Goal: Information Seeking & Learning: Learn about a topic

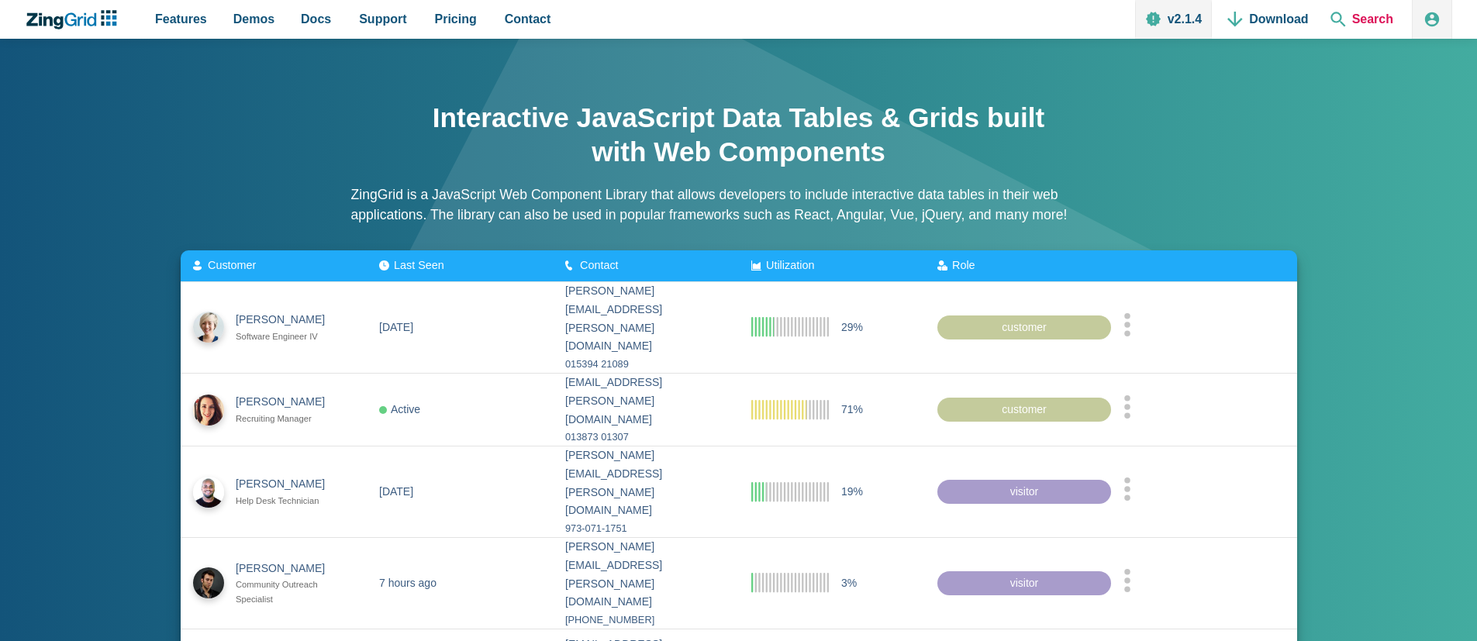
click at [1373, 23] on span "Search" at bounding box center [1362, 19] width 75 height 39
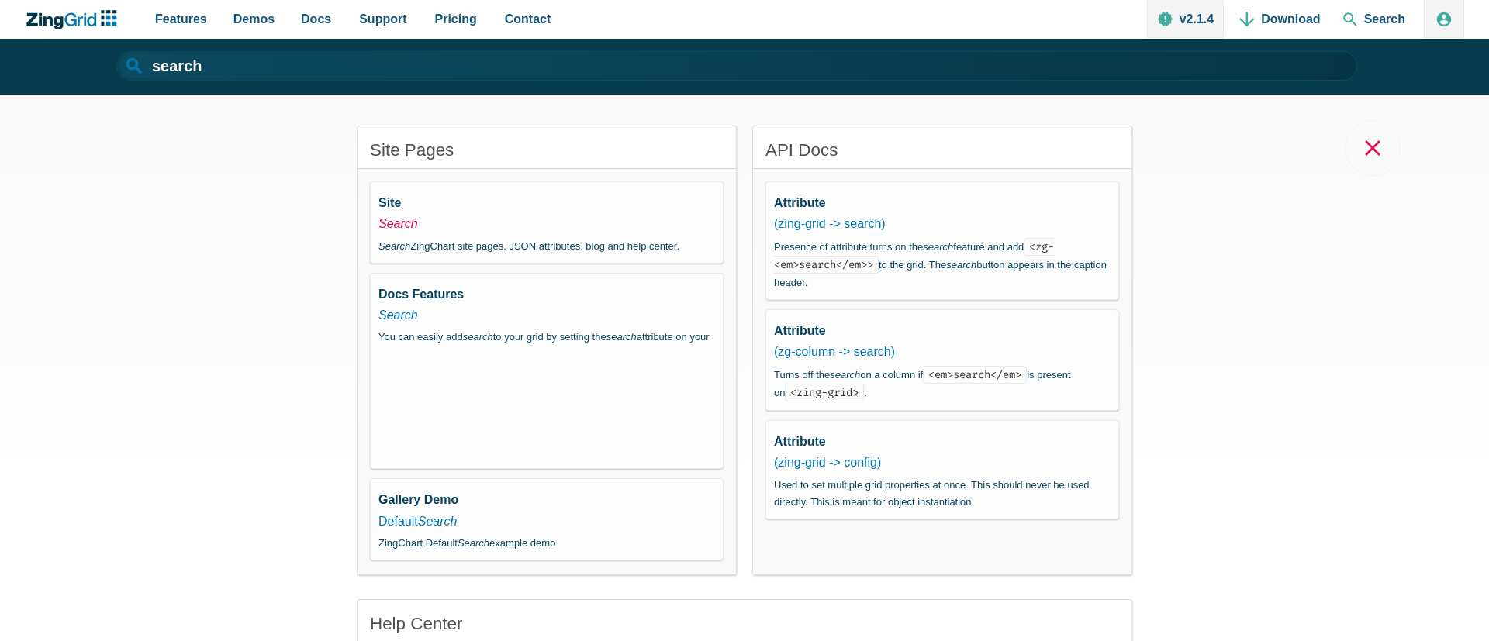
drag, startPoint x: 378, startPoint y: 230, endPoint x: 389, endPoint y: 219, distance: 14.8
click at [379, 230] on em "Search" at bounding box center [398, 223] width 40 height 13
type input "Search"
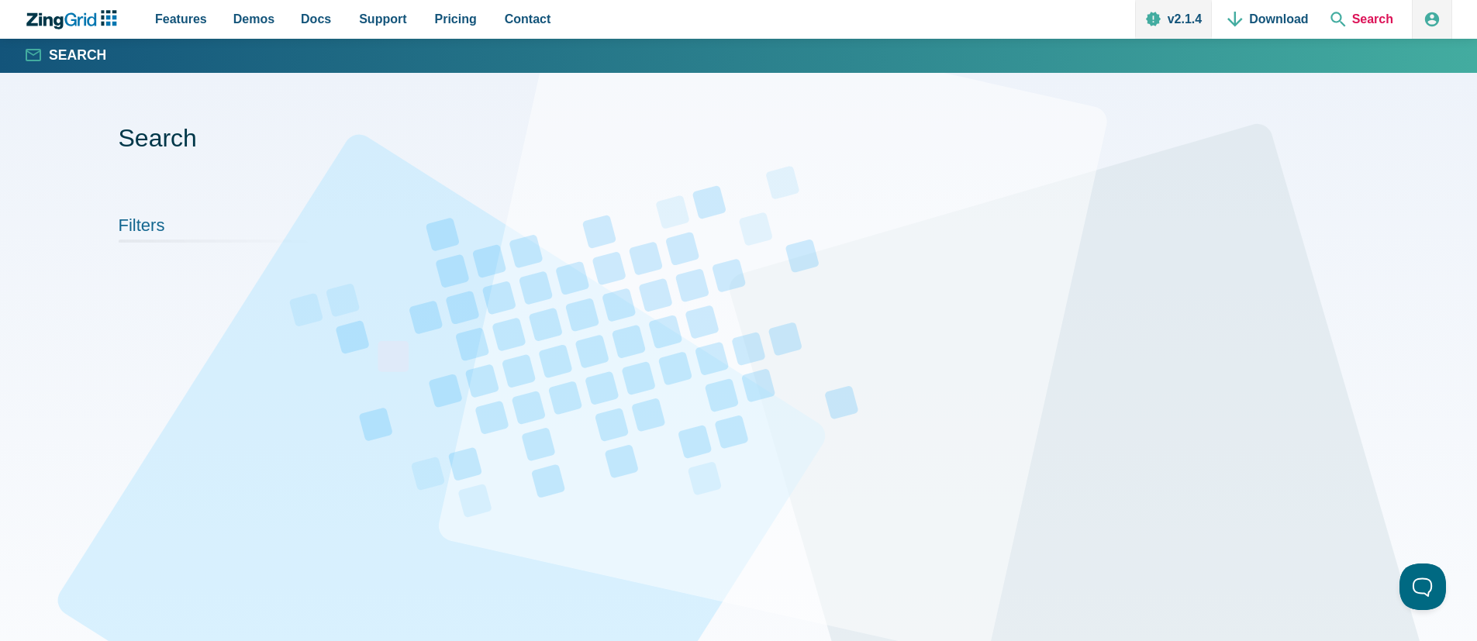
click at [1383, 12] on span "Search" at bounding box center [1362, 19] width 75 height 39
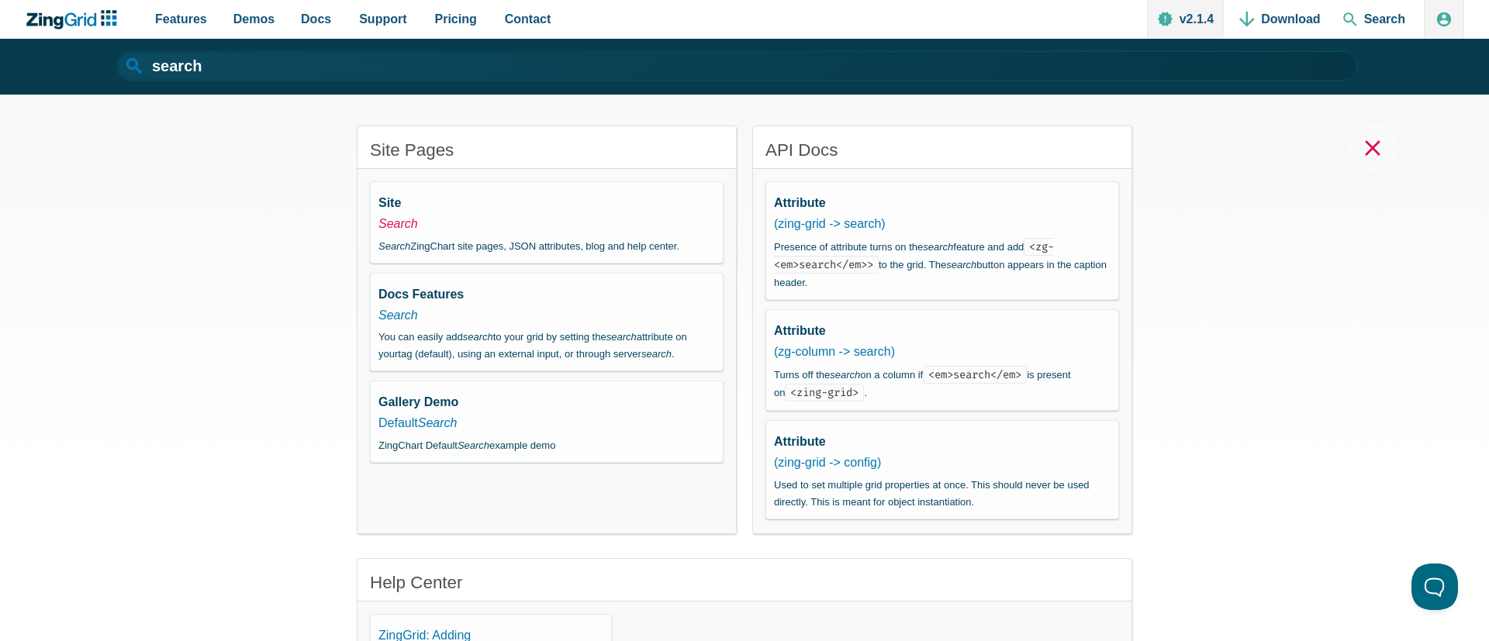
click at [403, 228] on em "Search" at bounding box center [398, 223] width 40 height 13
type input "Search"
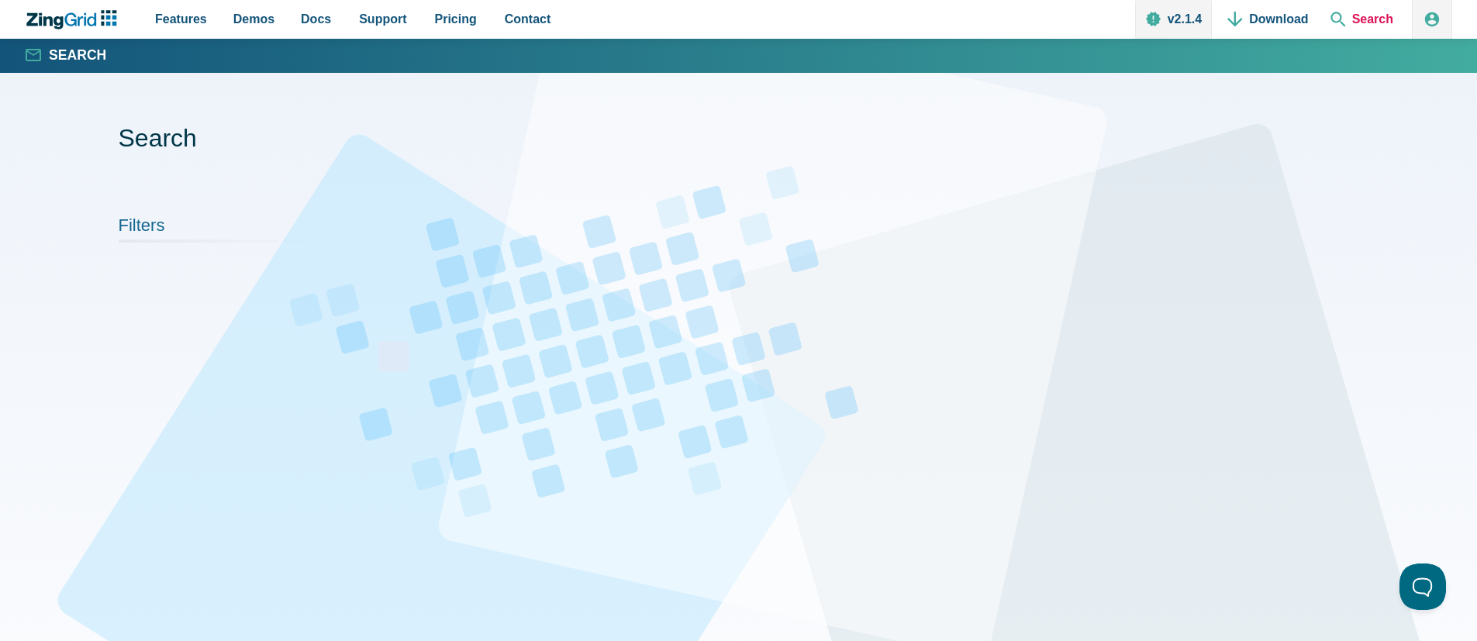
click at [1375, 26] on span "Search" at bounding box center [1362, 19] width 75 height 39
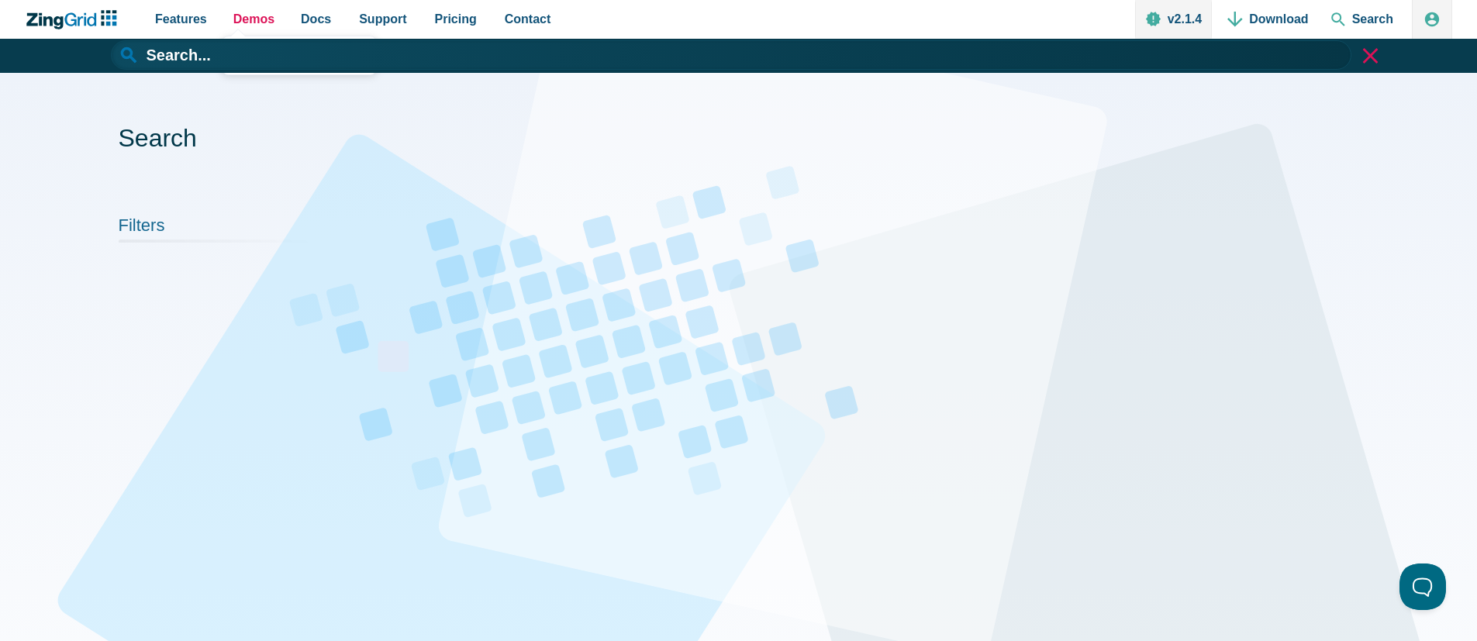
click at [265, 13] on span "Demos" at bounding box center [253, 19] width 41 height 21
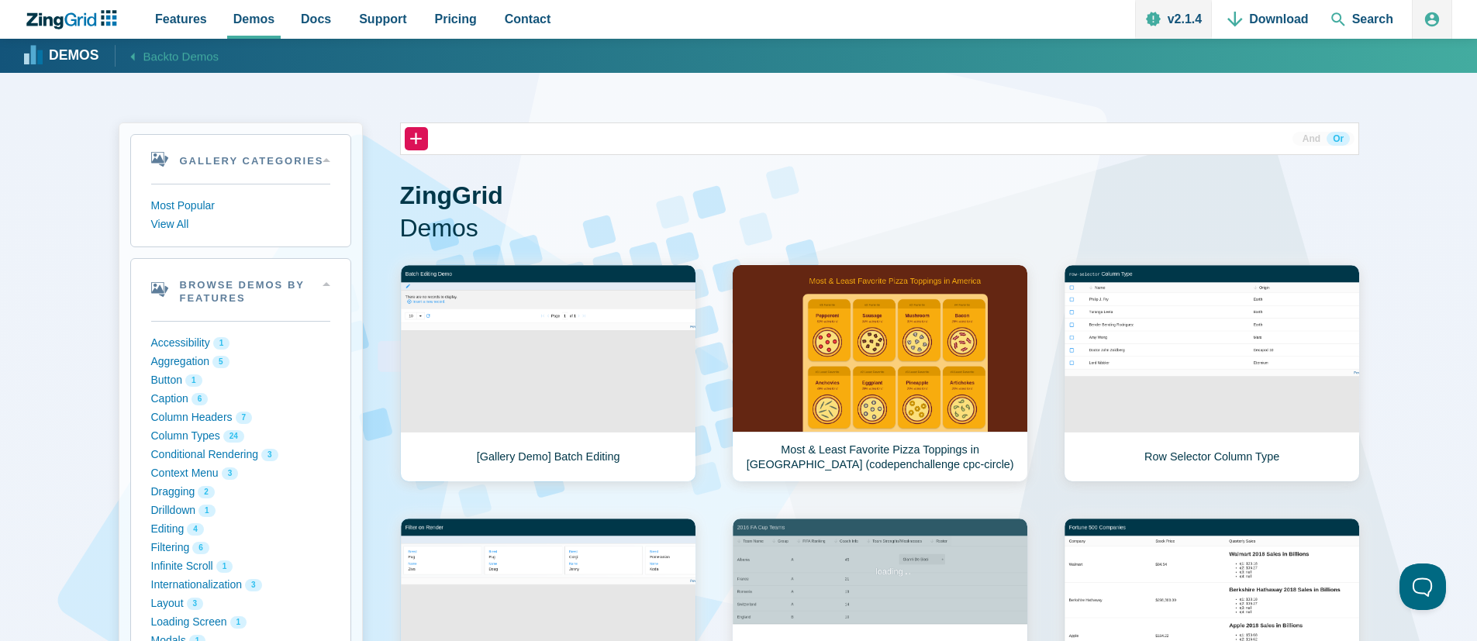
drag, startPoint x: 1187, startPoint y: 137, endPoint x: 818, endPoint y: 141, distance: 368.4
click at [1092, 141] on gallery-filters "+ Accessibility Aggregation Button Caption Column Headers Column Types Conditio…" at bounding box center [879, 139] width 959 height 33
click at [418, 127] on button "+" at bounding box center [416, 138] width 24 height 24
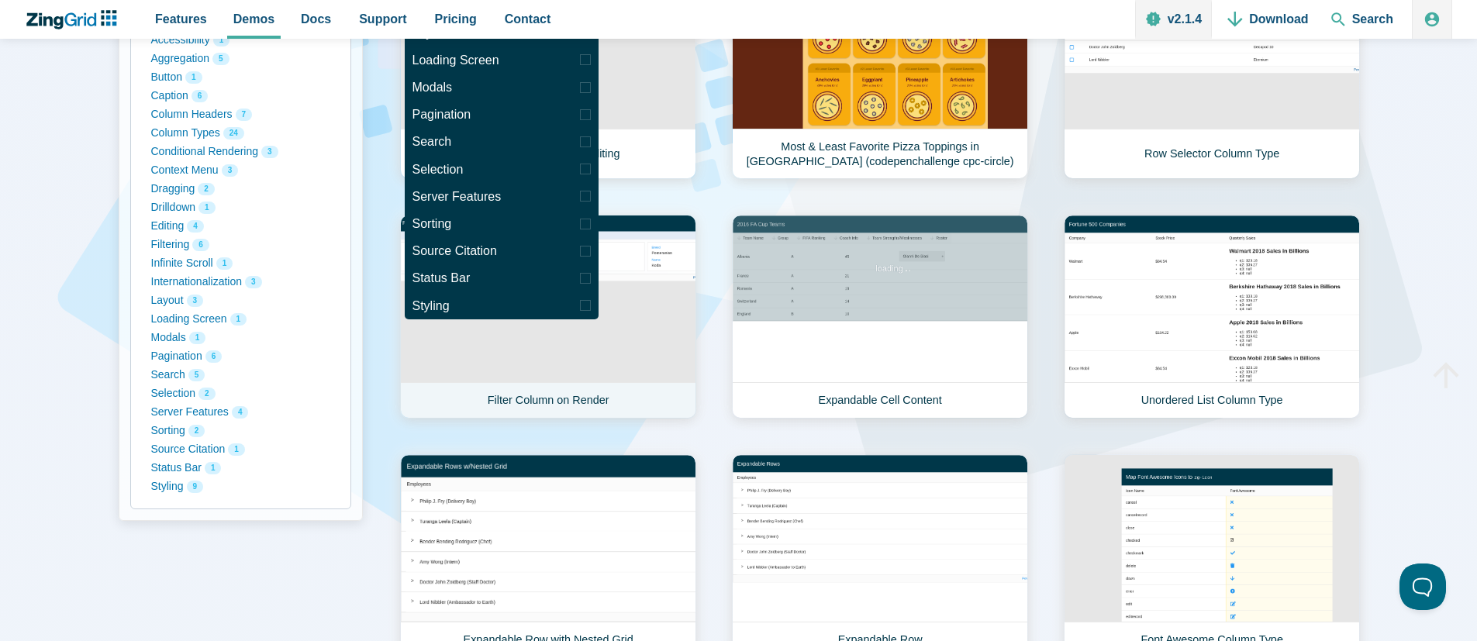
scroll to position [306, 0]
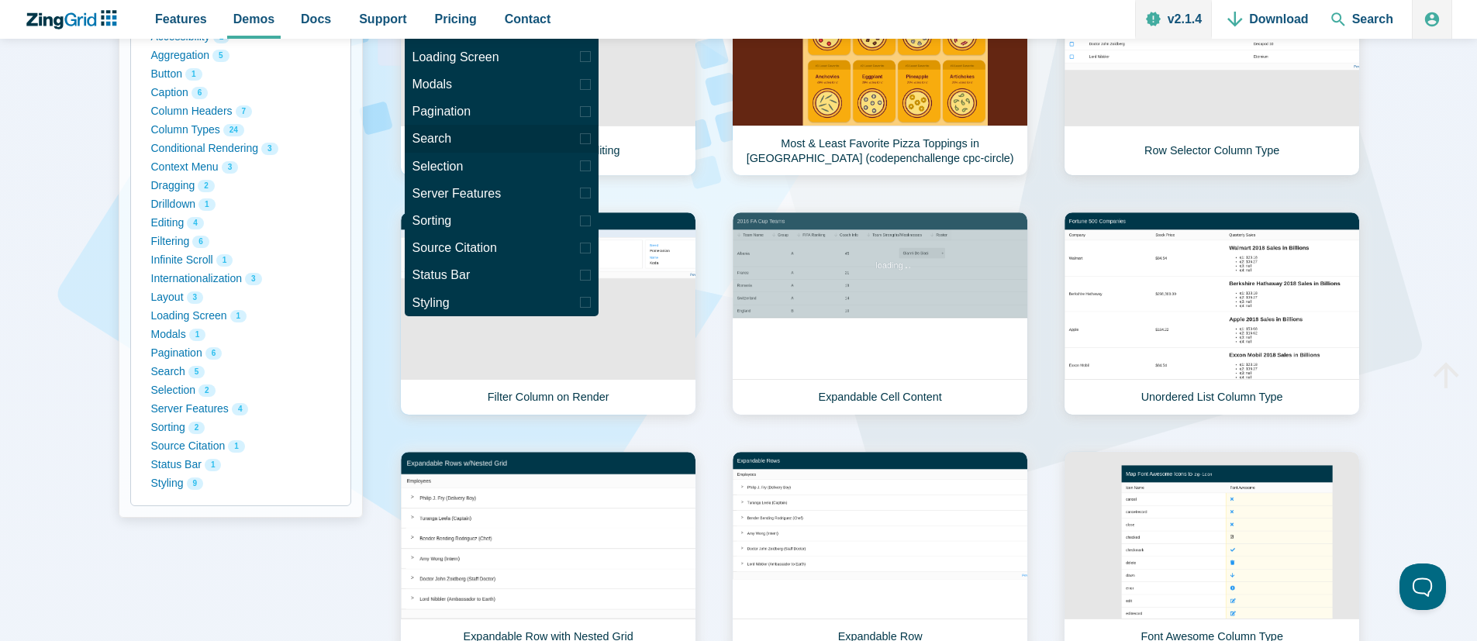
click at [580, 138] on filter-checkbox "App Content" at bounding box center [585, 138] width 11 height 11
click at [0, 0] on input "Search" at bounding box center [0, 0] width 0 height 0
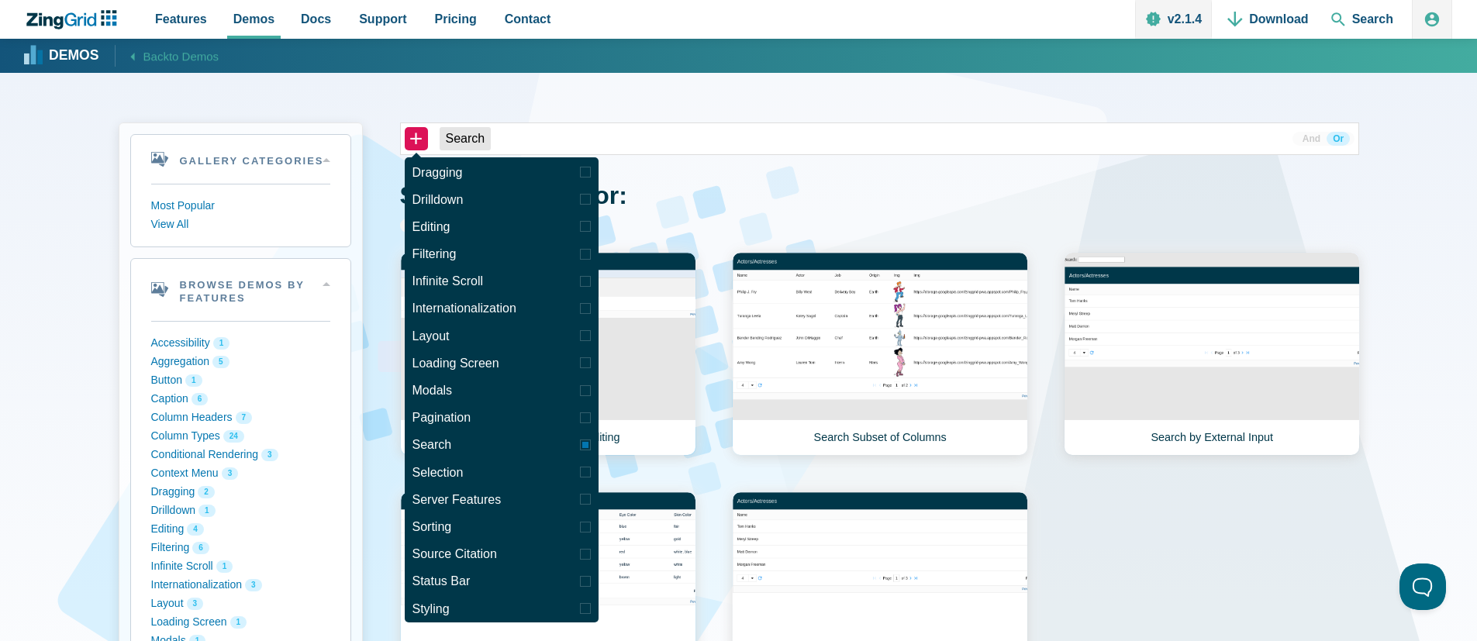
click at [818, 169] on gallery-main\" "+ Accessibility Aggregation Button Caption Column Headers Column Types Conditio…" at bounding box center [879, 474] width 959 height 702
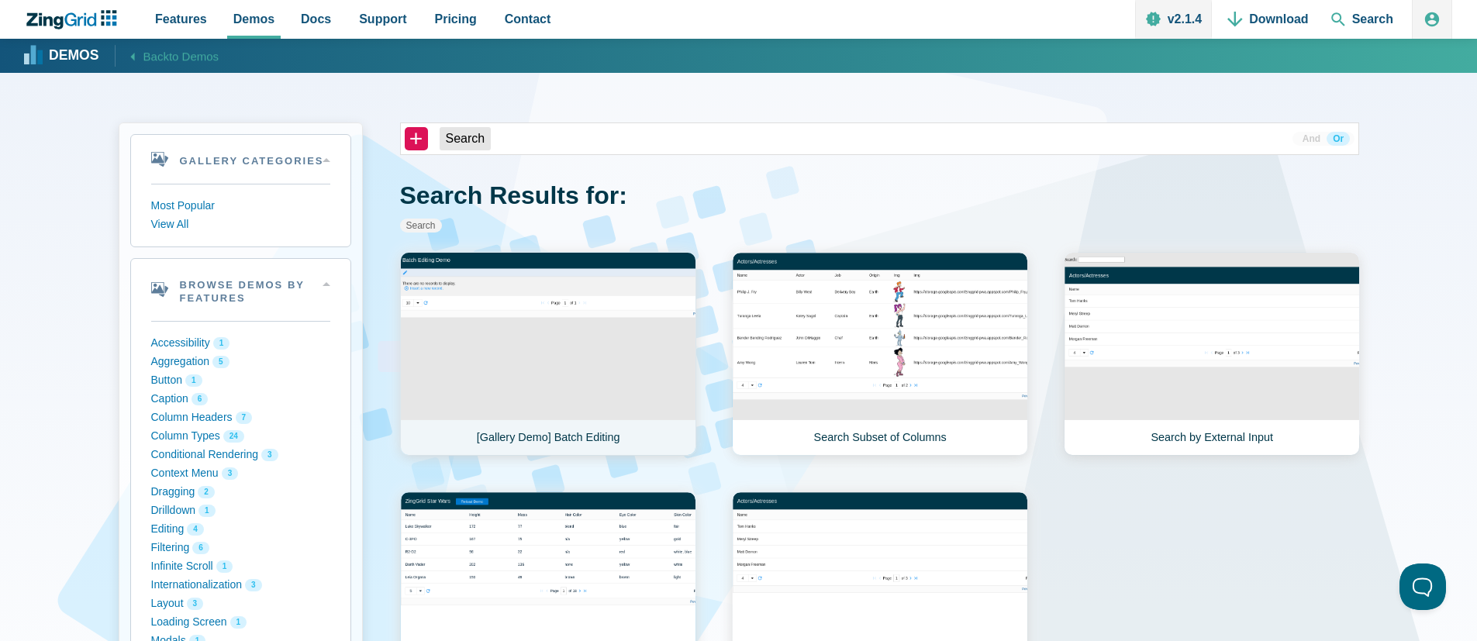
click at [543, 309] on link "[Gallery Demo] Batch Editing" at bounding box center [548, 354] width 296 height 204
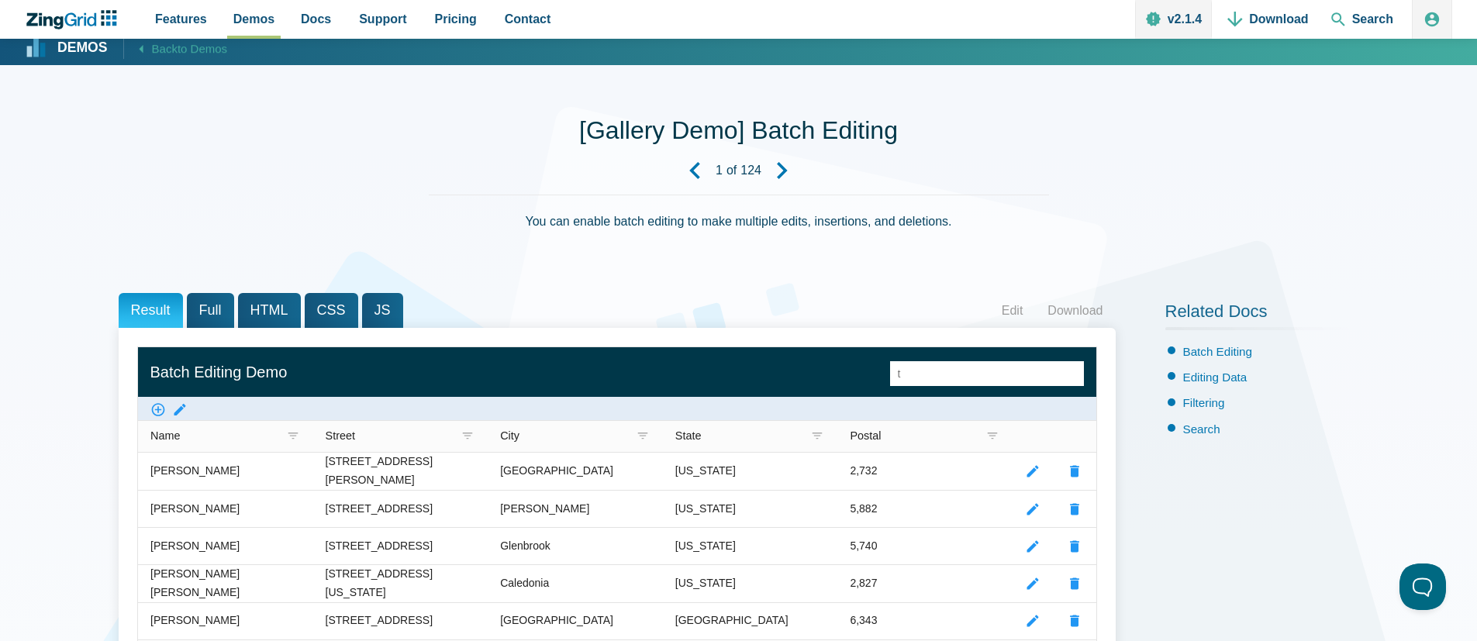
scroll to position [8, 0]
type input "test"
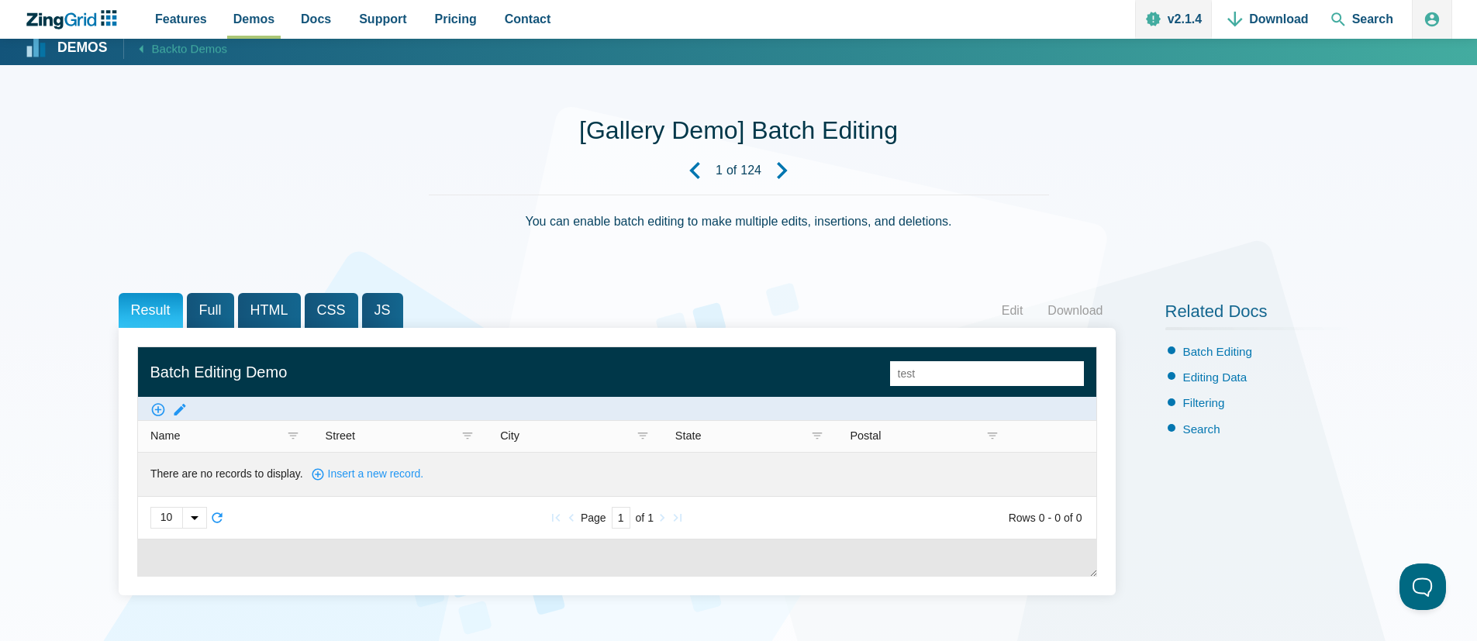
click at [1006, 213] on div "You can enable batch editing to make multiple edits, insertions, and deletions." at bounding box center [739, 232] width 620 height 74
click at [1079, 387] on zg-button "search" at bounding box center [1075, 372] width 19 height 50
click at [1040, 244] on div "You can enable batch editing to make multiple edits, insertions, and deletions." at bounding box center [739, 232] width 620 height 74
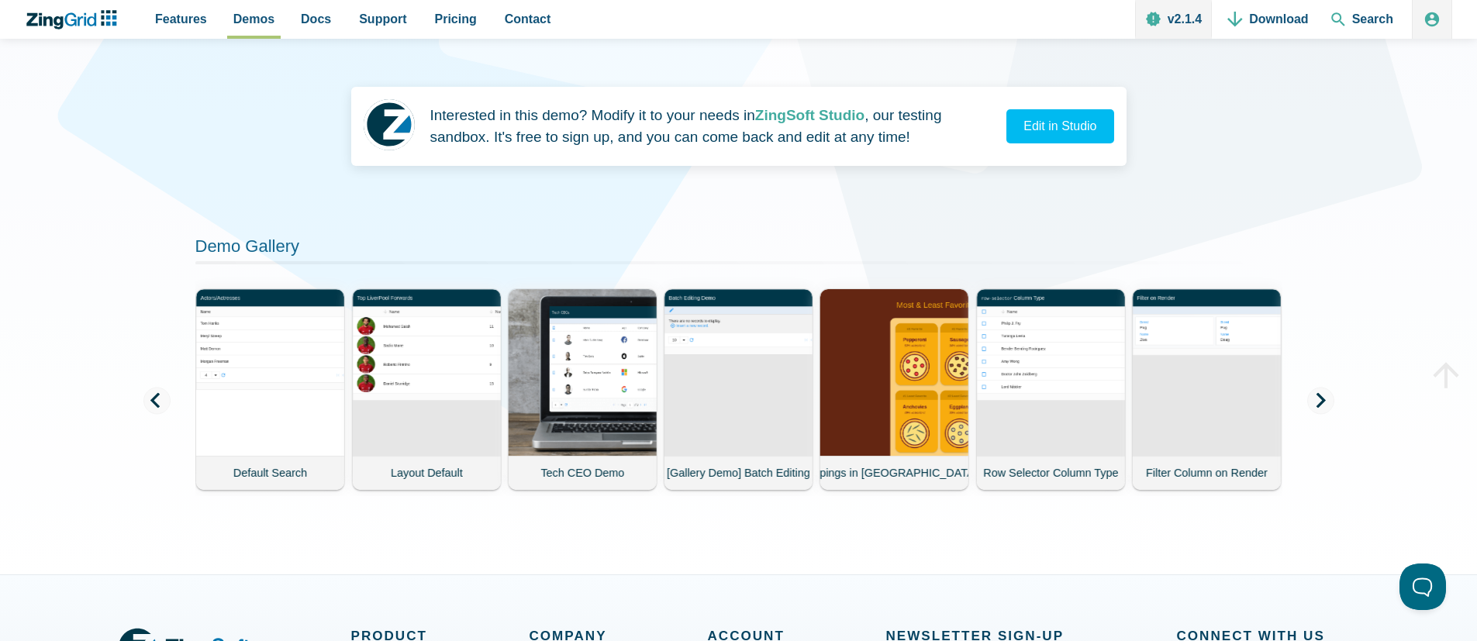
scroll to position [15, 0]
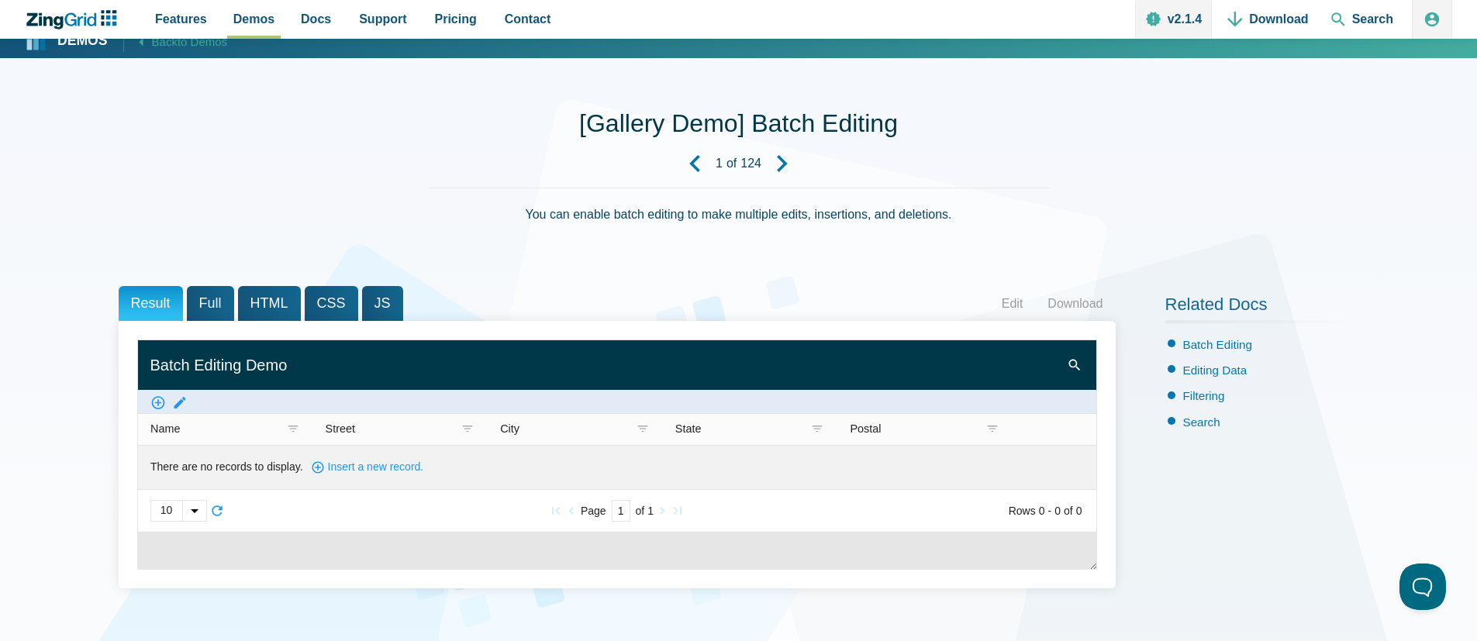
click at [202, 300] on span "Full" at bounding box center [210, 303] width 47 height 35
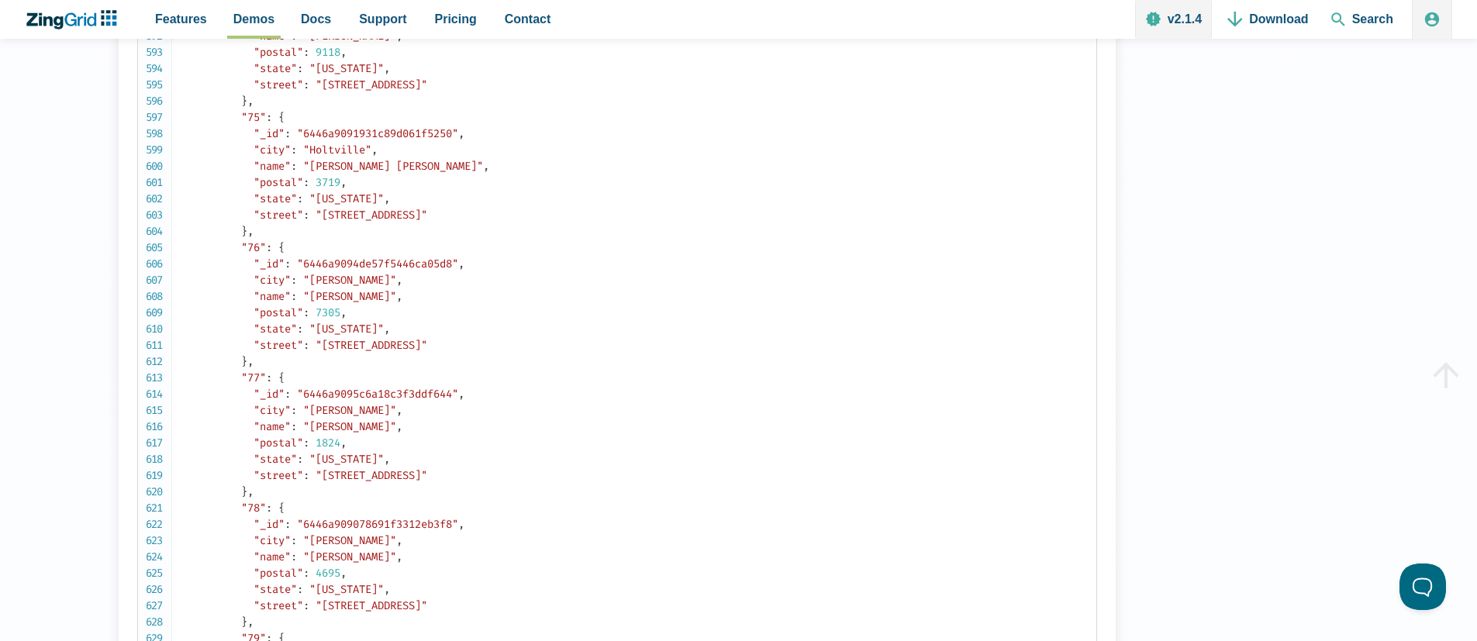
scroll to position [9860, 0]
